Goal: Find specific page/section: Find specific page/section

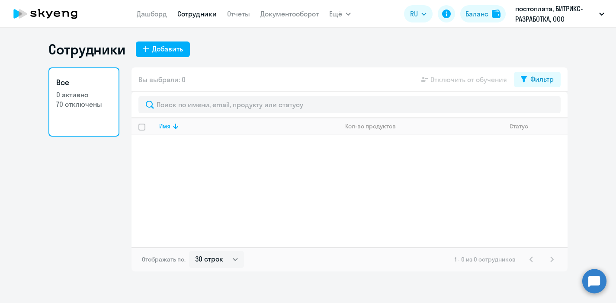
select select "30"
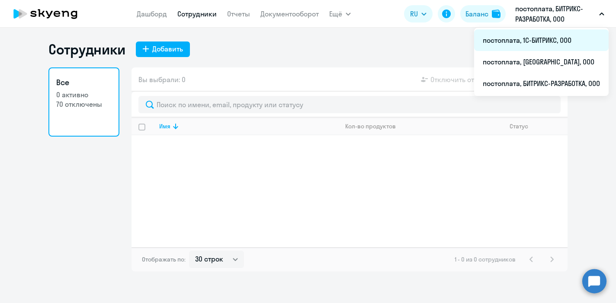
click at [523, 41] on li "постоплата, 1С-БИТРИКС, ООО" at bounding box center [541, 40] width 134 height 22
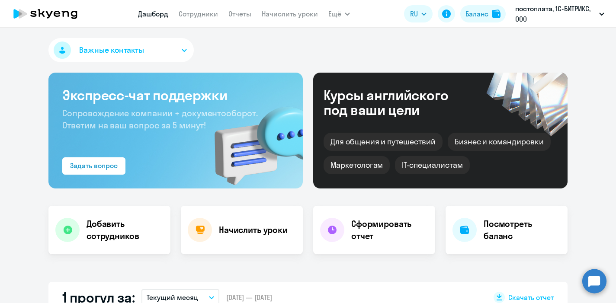
click at [185, 25] on app-header "[PERSON_NAME] Отчеты Начислить уроки Ещё Дашборд Сотрудники Отчеты Начислить ур…" at bounding box center [308, 14] width 616 height 28
click at [192, 13] on link "Сотрудники" at bounding box center [198, 14] width 39 height 9
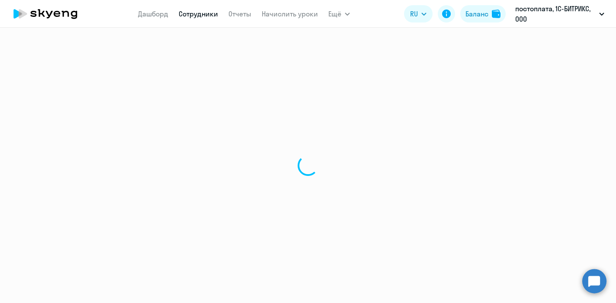
select select "30"
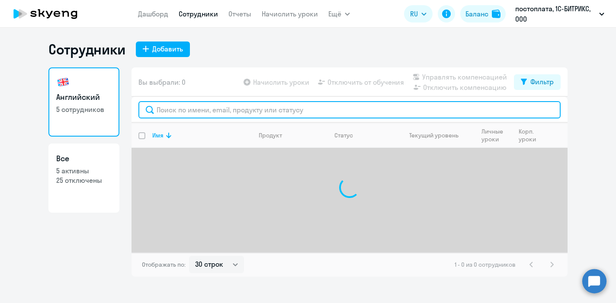
click at [186, 110] on input "text" at bounding box center [349, 109] width 422 height 17
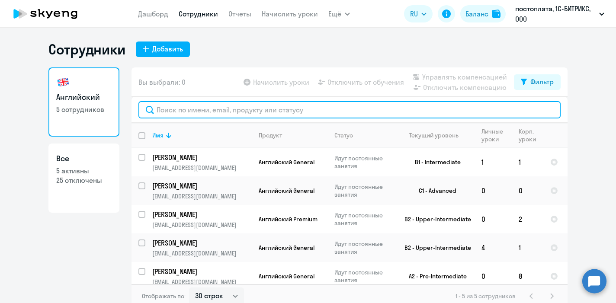
paste input "[EMAIL_ADDRESS][DOMAIN_NAME]"
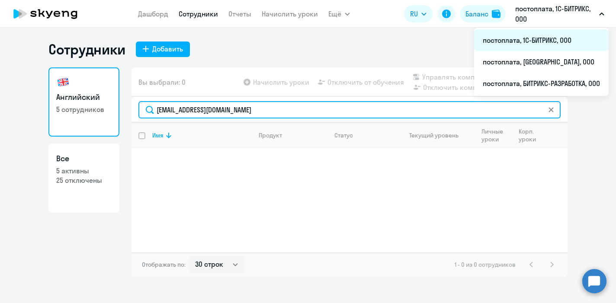
type input "[EMAIL_ADDRESS][DOMAIN_NAME]"
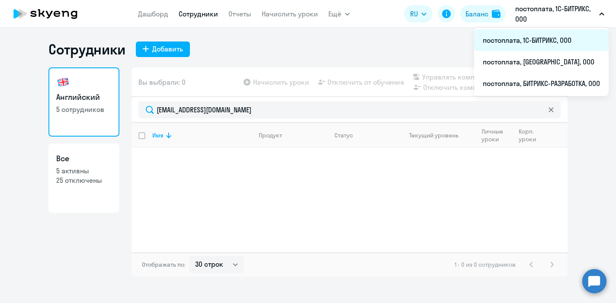
click at [520, 39] on li "постоплата, 1С-БИТРИКС, ООО" at bounding box center [541, 40] width 134 height 22
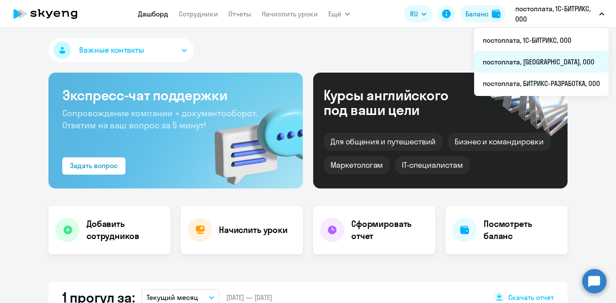
click at [518, 61] on li "постоплата, [GEOGRAPHIC_DATA], ООО" at bounding box center [541, 62] width 134 height 22
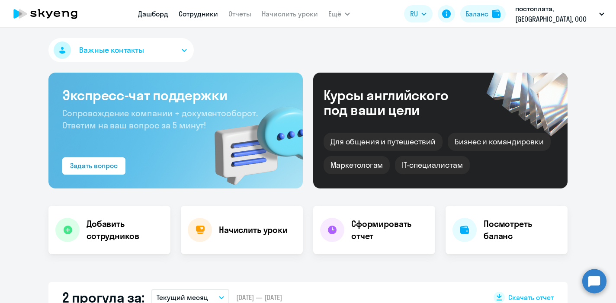
click at [203, 13] on link "Сотрудники" at bounding box center [198, 14] width 39 height 9
select select "30"
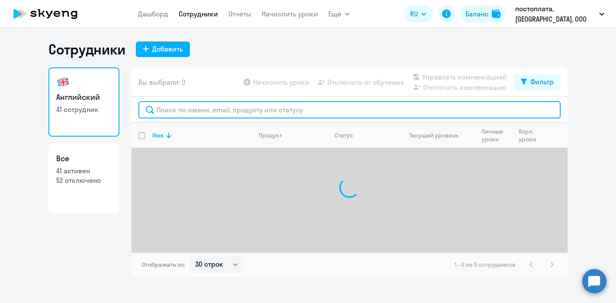
click at [181, 114] on input "text" at bounding box center [349, 109] width 422 height 17
paste input "[EMAIL_ADDRESS][DOMAIN_NAME]"
type input "[EMAIL_ADDRESS][DOMAIN_NAME]"
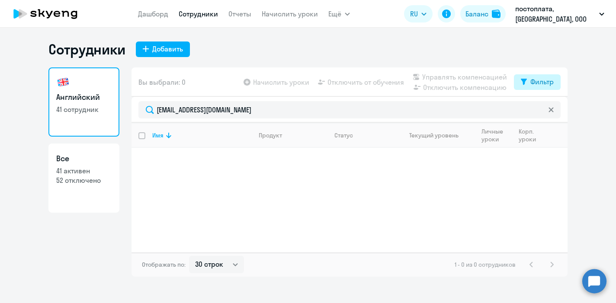
click at [539, 85] on div "Фильтр" at bounding box center [541, 82] width 23 height 10
click at [542, 109] on span at bounding box center [546, 110] width 15 height 9
click at [539, 110] on input "checkbox" at bounding box center [538, 110] width 0 height 0
checkbox input "true"
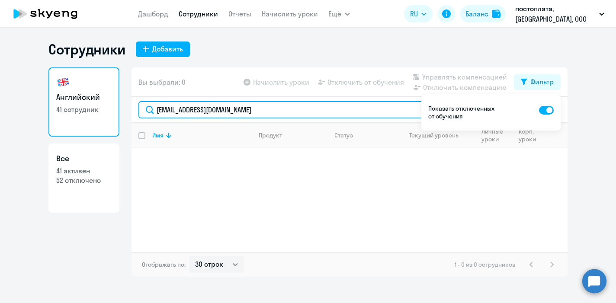
drag, startPoint x: 223, startPoint y: 111, endPoint x: 144, endPoint y: 111, distance: 78.7
click at [144, 111] on input "[EMAIL_ADDRESS][DOMAIN_NAME]" at bounding box center [349, 109] width 422 height 17
